Goal: Information Seeking & Learning: Learn about a topic

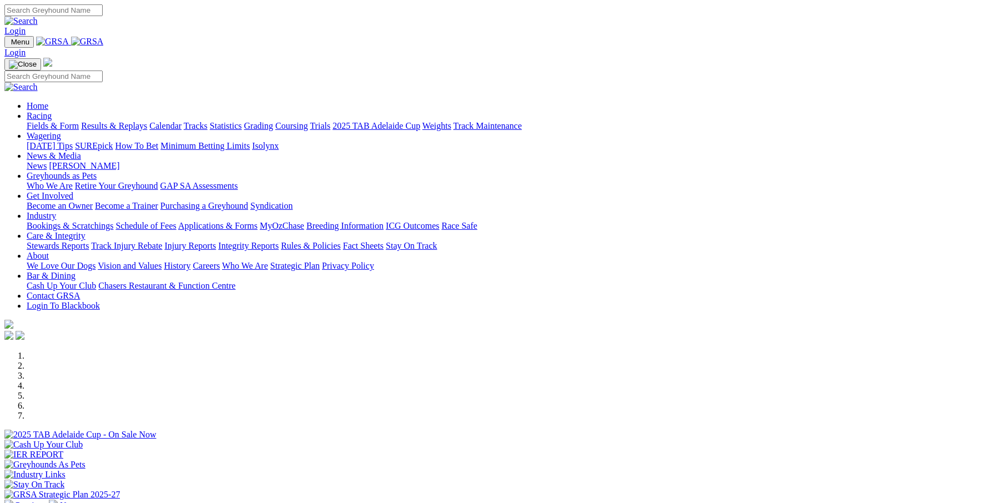
scroll to position [370, 0]
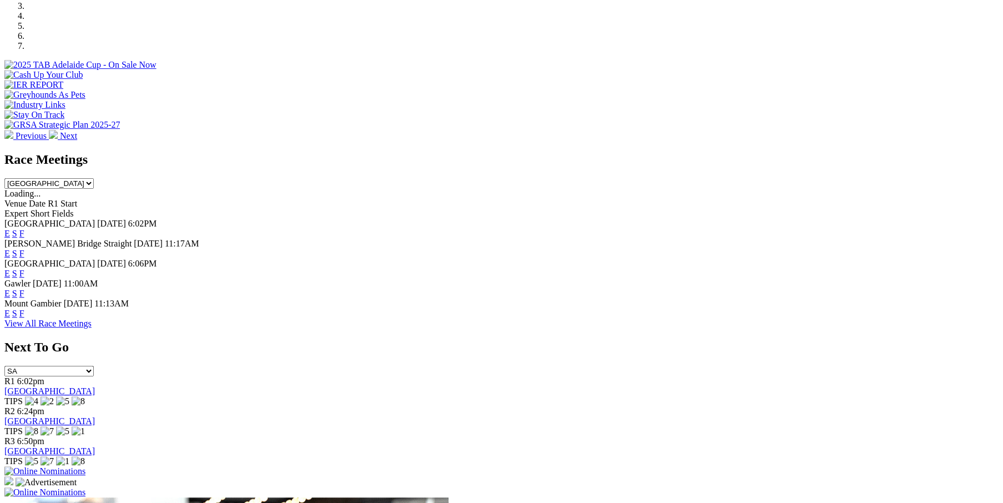
click at [24, 309] on link "F" at bounding box center [21, 313] width 5 height 9
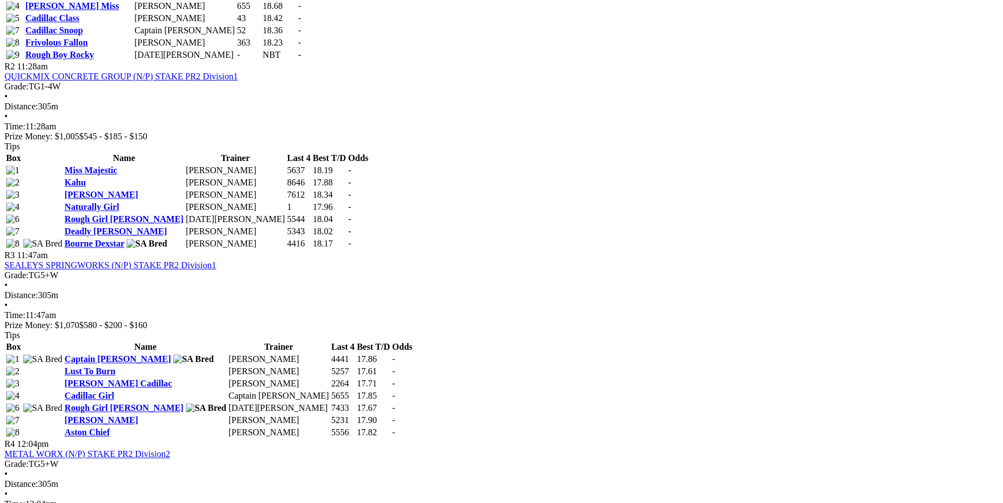
scroll to position [703, 0]
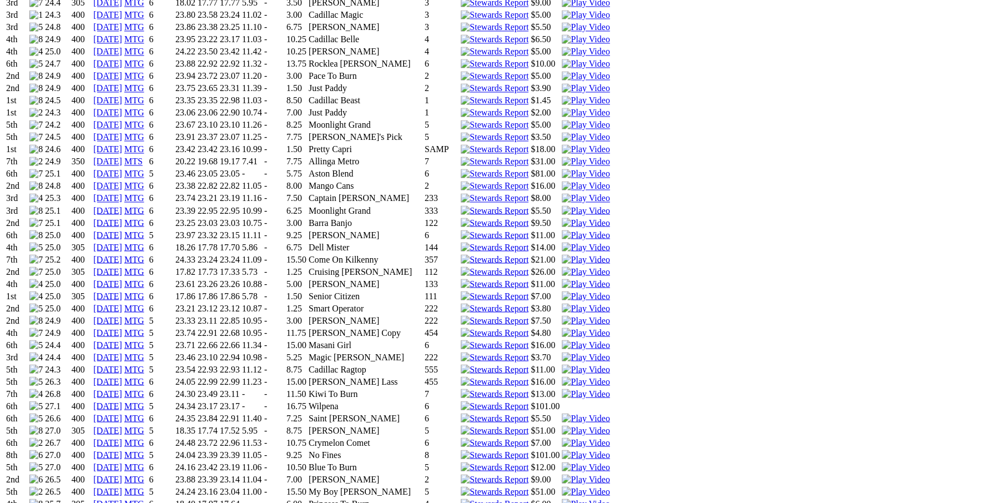
scroll to position [1295, 0]
